Goal: Task Accomplishment & Management: Manage account settings

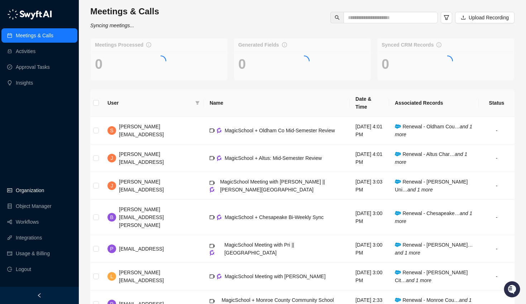
click at [32, 186] on link "Organization" at bounding box center [30, 190] width 28 height 14
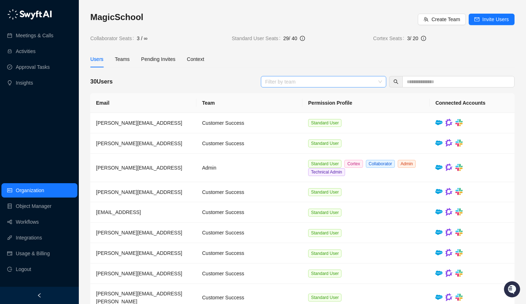
click at [305, 87] on div "Filter by team" at bounding box center [323, 81] width 125 height 11
type input "****"
click at [141, 86] on div "30 Users [PERSON_NAME]" at bounding box center [302, 81] width 424 height 11
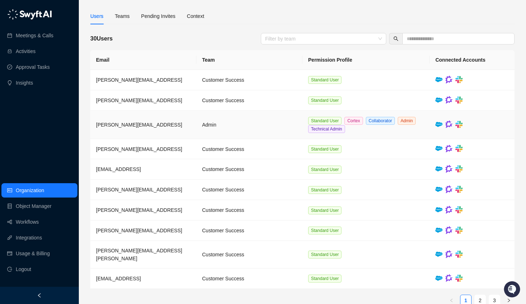
scroll to position [49, 0]
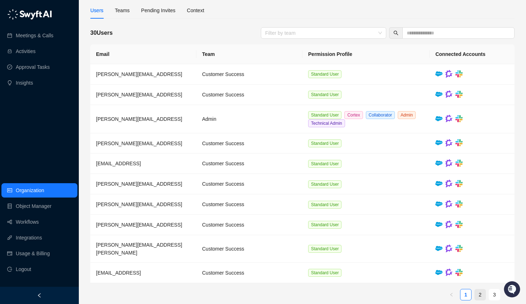
click at [482, 289] on link "2" at bounding box center [479, 294] width 11 height 11
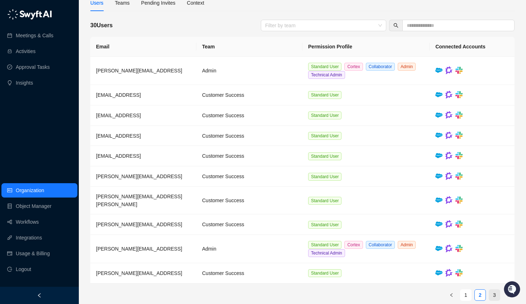
click at [491, 289] on link "3" at bounding box center [494, 294] width 11 height 11
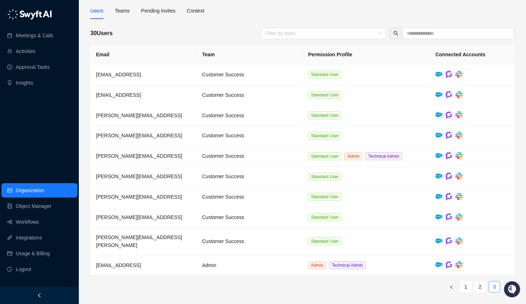
scroll to position [41, 0]
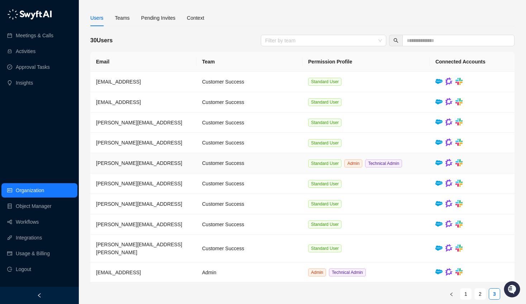
click at [149, 163] on td "[PERSON_NAME][EMAIL_ADDRESS]" at bounding box center [143, 163] width 106 height 20
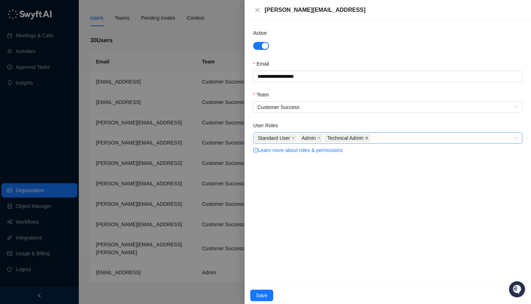
click at [367, 137] on icon "close" at bounding box center [367, 138] width 4 height 4
click at [318, 137] on span "Admin" at bounding box center [310, 138] width 24 height 9
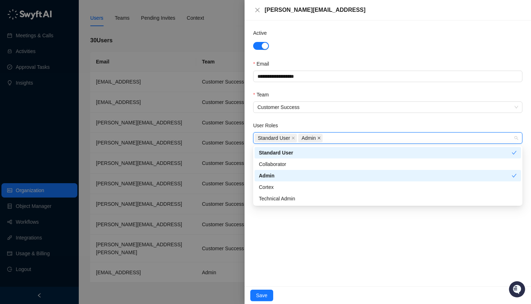
click at [320, 138] on icon "close" at bounding box center [319, 137] width 3 height 3
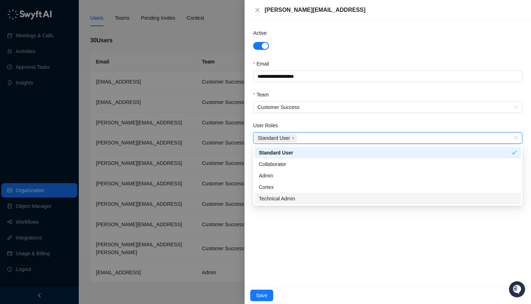
click at [301, 223] on div "**********" at bounding box center [388, 153] width 286 height 266
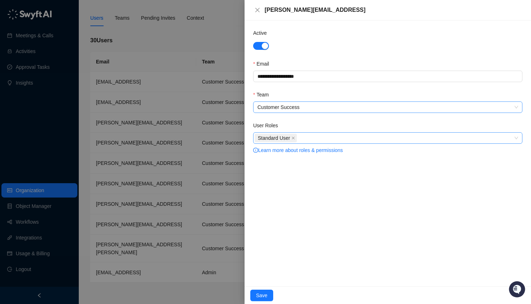
click at [310, 107] on span "Customer Success" at bounding box center [387, 107] width 261 height 11
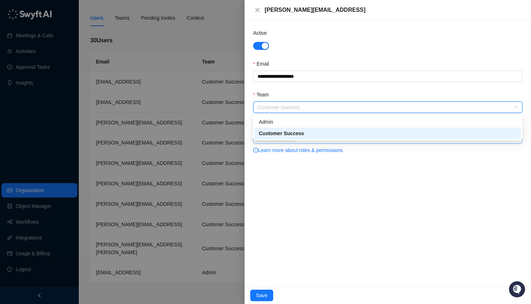
click at [296, 131] on div "Customer Success" at bounding box center [388, 133] width 258 height 8
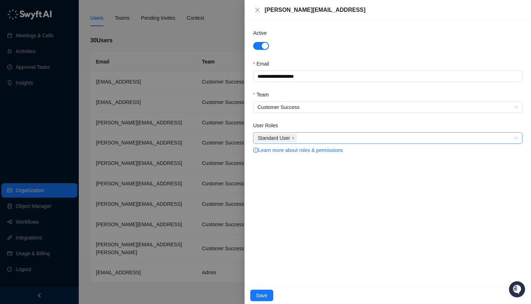
click at [328, 213] on div "**********" at bounding box center [388, 153] width 286 height 266
click at [263, 294] on span "Save" at bounding box center [261, 295] width 11 height 8
